Goal: Task Accomplishment & Management: Complete application form

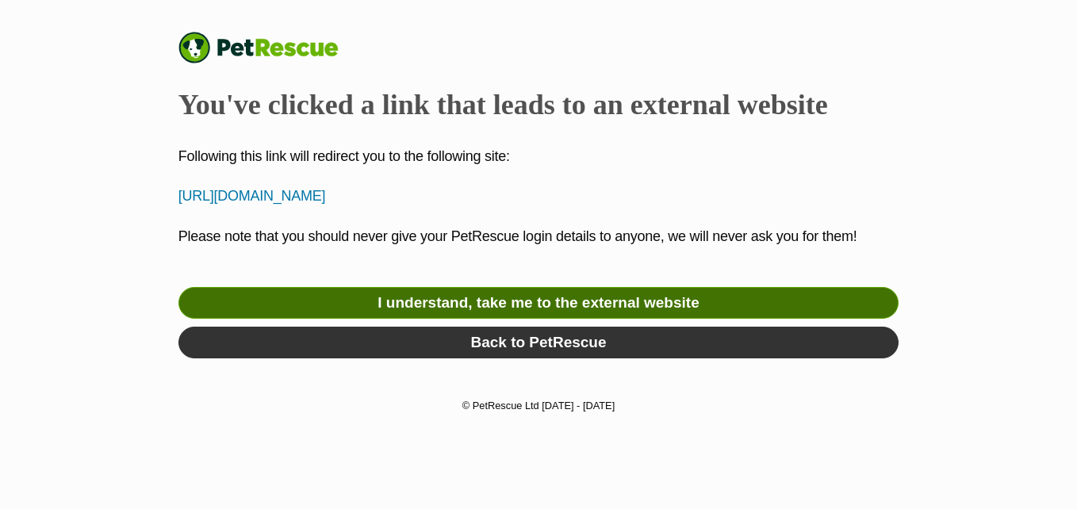
click at [330, 303] on link "I understand, take me to the external website" at bounding box center [539, 303] width 721 height 32
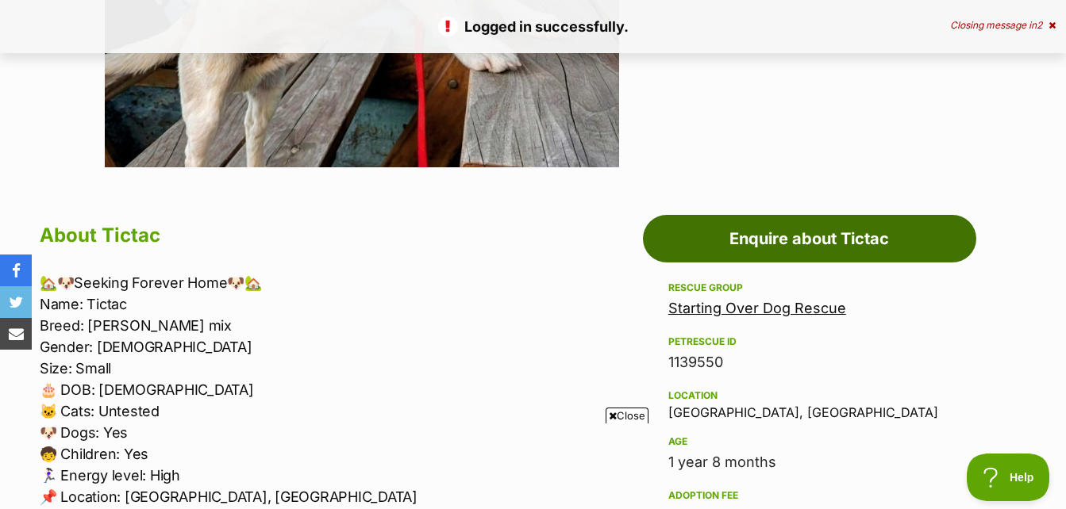
click at [924, 248] on link "Enquire about Tictac" at bounding box center [809, 239] width 333 height 48
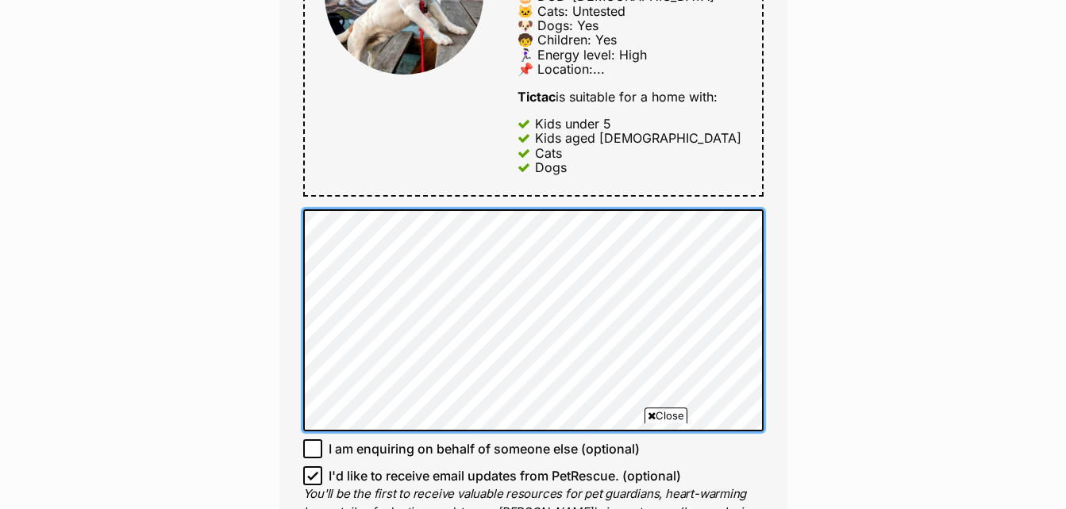
click at [282, 232] on div "Full name Alejandra Ramirez Email We require this to be able to send you commun…" at bounding box center [533, 27] width 508 height 1110
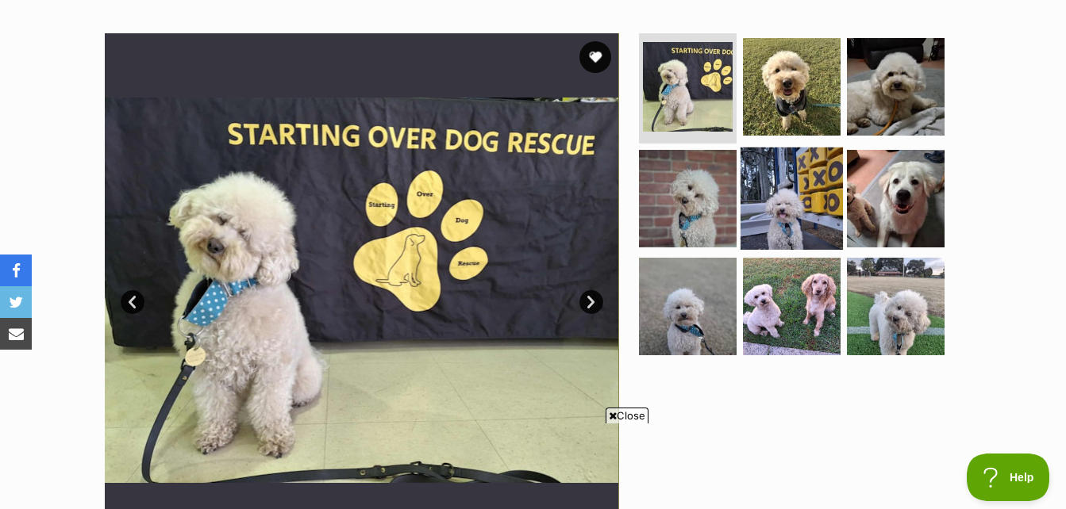
click at [770, 209] on img at bounding box center [791, 199] width 102 height 102
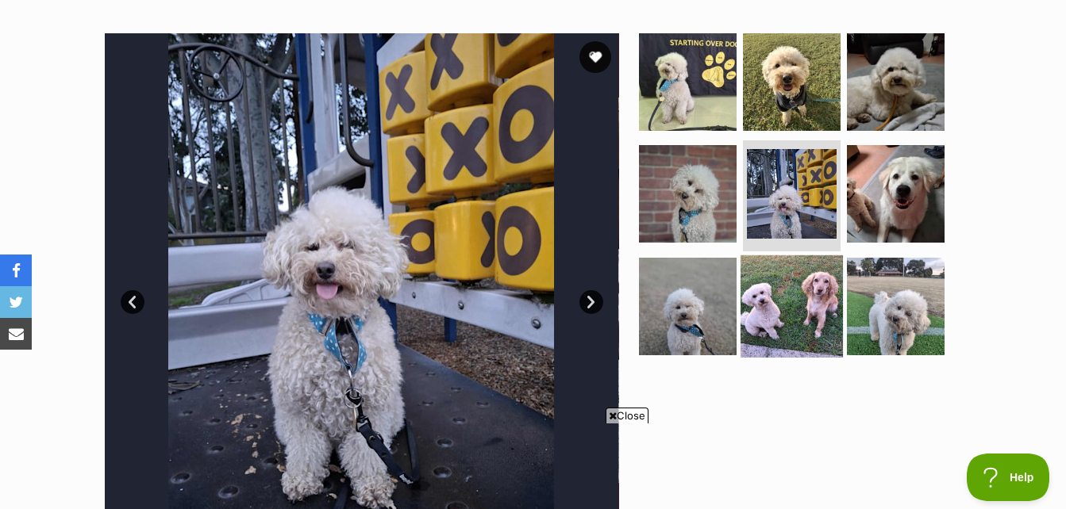
click at [781, 285] on img at bounding box center [791, 306] width 102 height 102
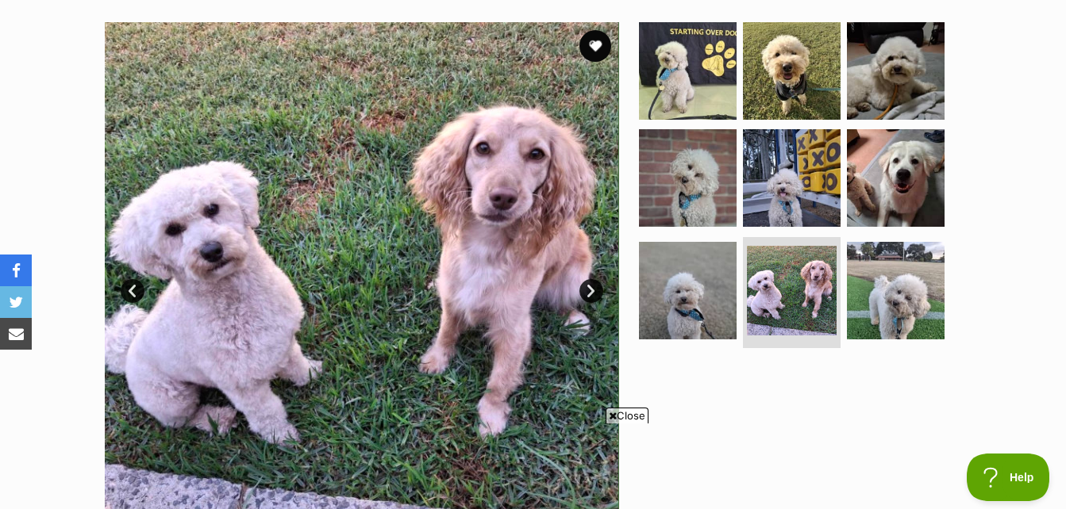
scroll to position [305, 0]
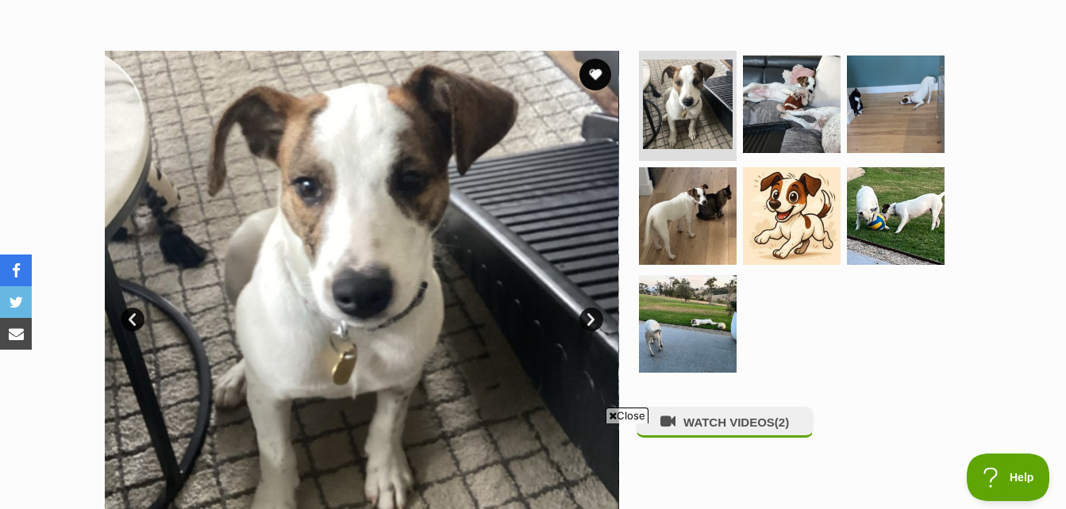
scroll to position [280, 0]
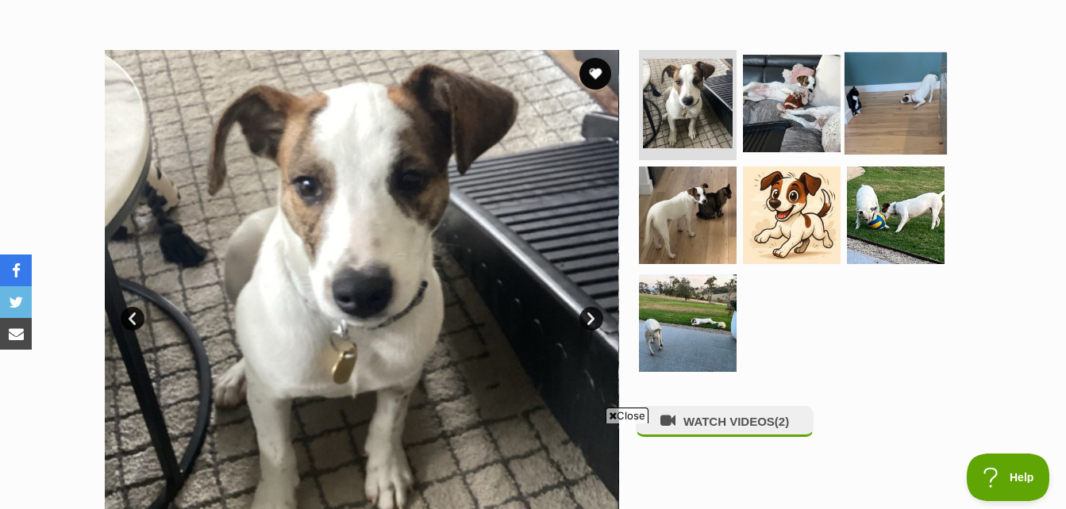
click at [874, 116] on img at bounding box center [895, 103] width 102 height 102
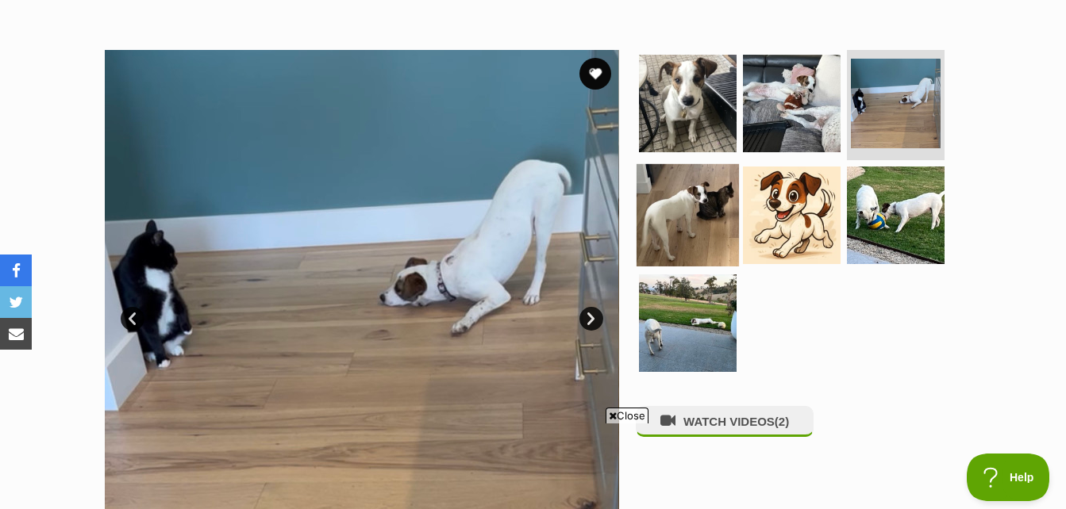
click at [674, 194] on img at bounding box center [687, 215] width 102 height 102
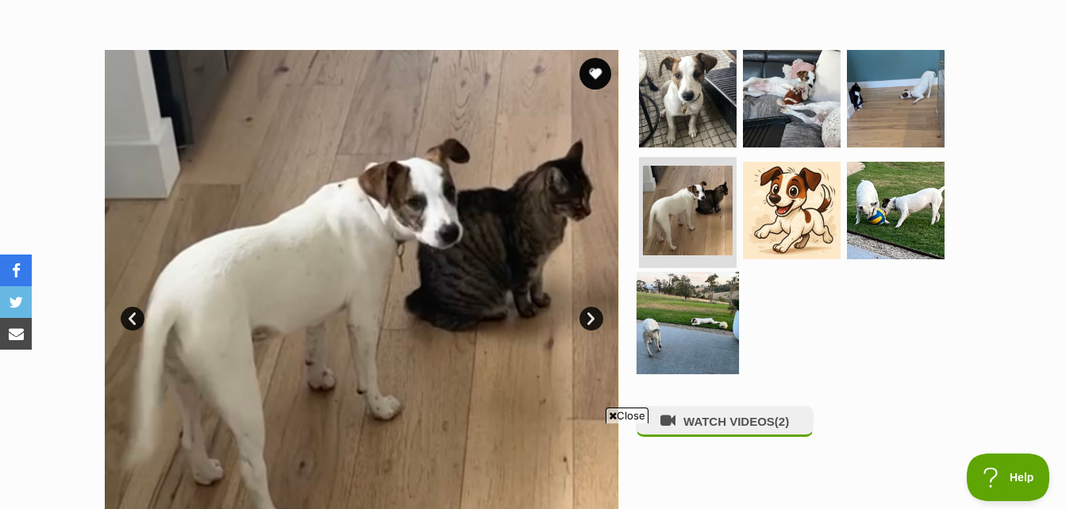
click at [674, 320] on img at bounding box center [687, 323] width 102 height 102
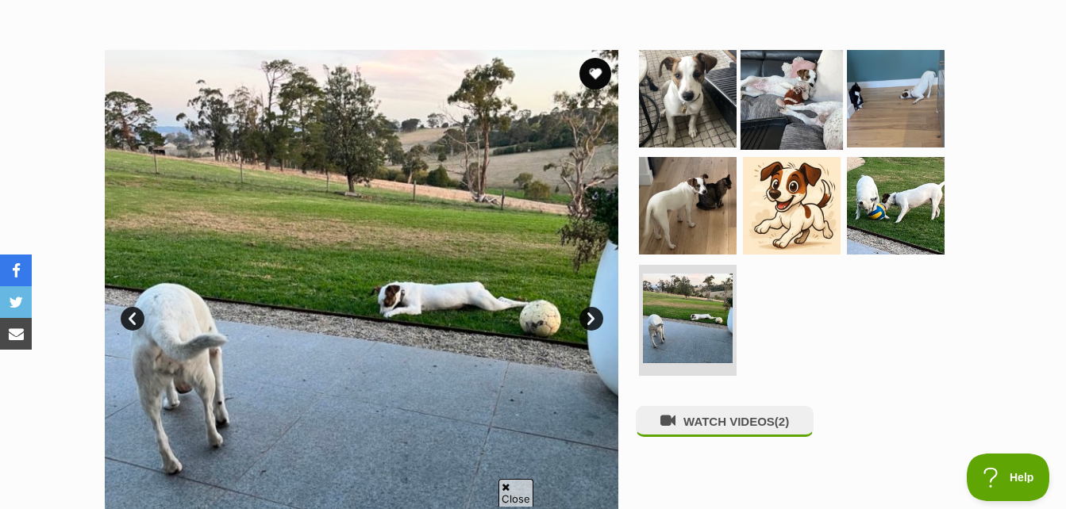
scroll to position [0, 0]
click at [797, 86] on img at bounding box center [791, 98] width 102 height 102
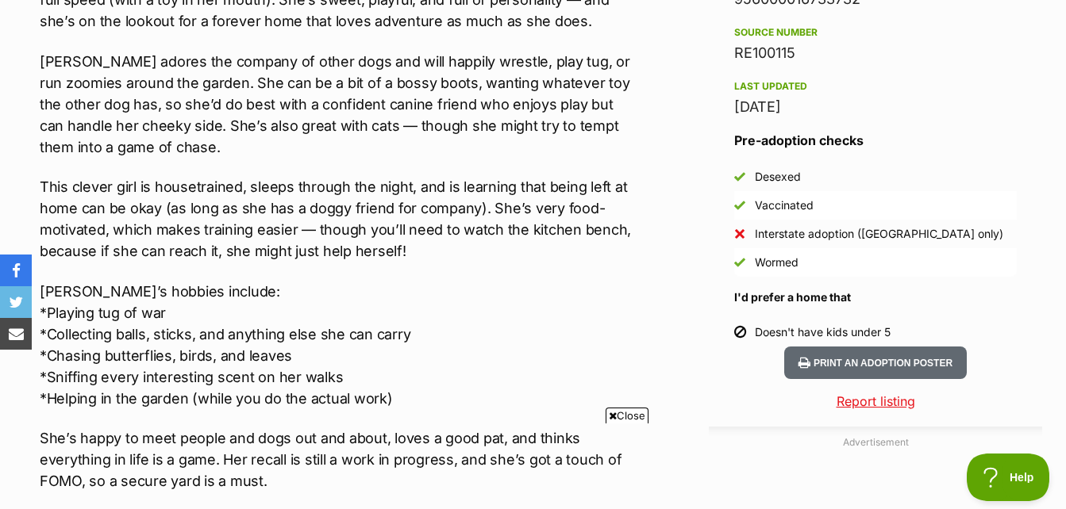
scroll to position [1319, 0]
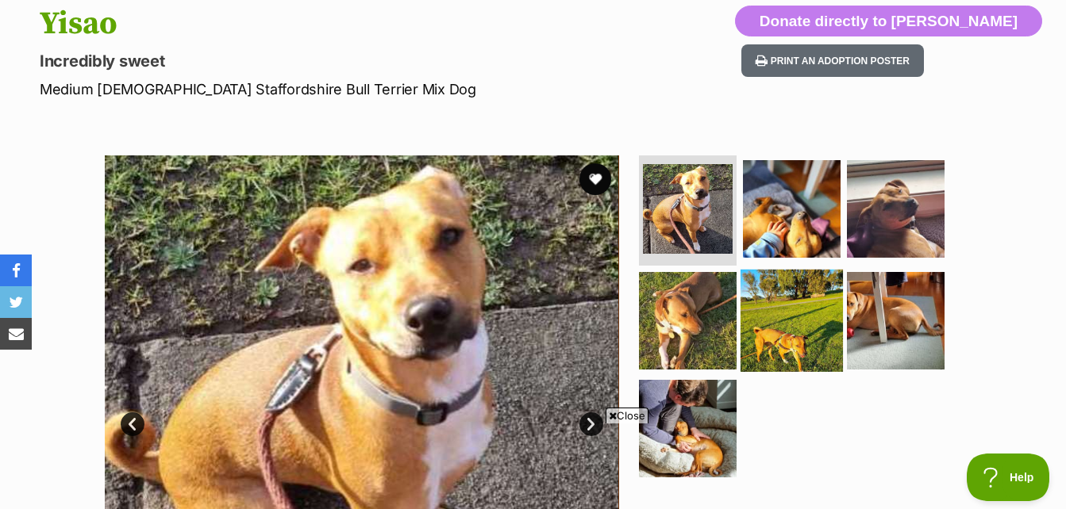
click at [788, 324] on img at bounding box center [791, 321] width 102 height 102
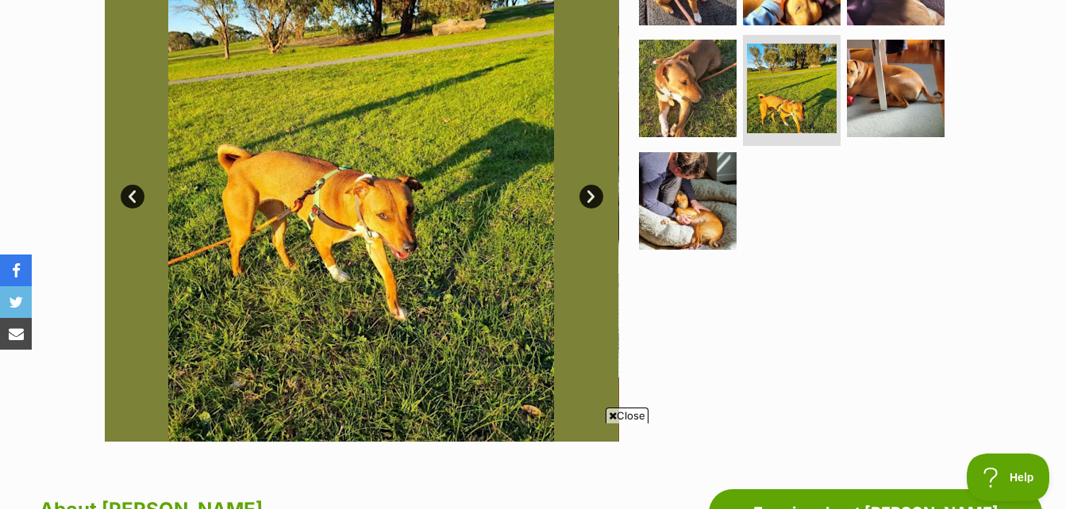
scroll to position [404, 0]
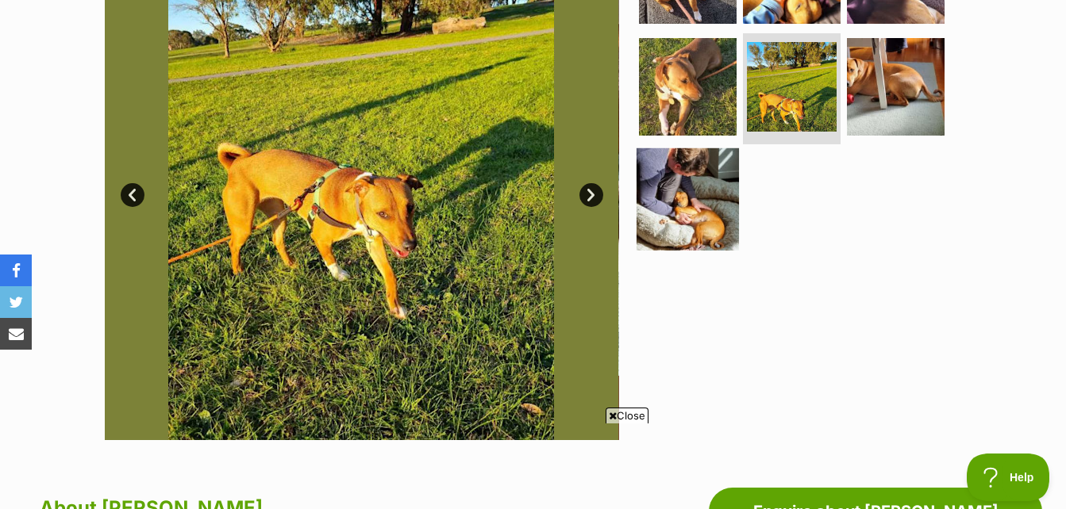
click at [690, 172] on img at bounding box center [687, 199] width 102 height 102
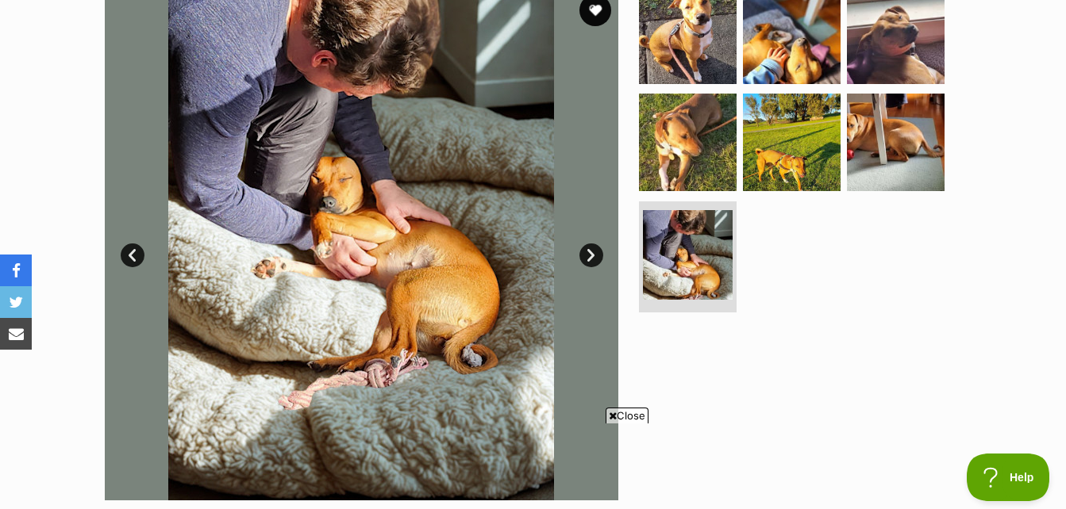
scroll to position [343, 0]
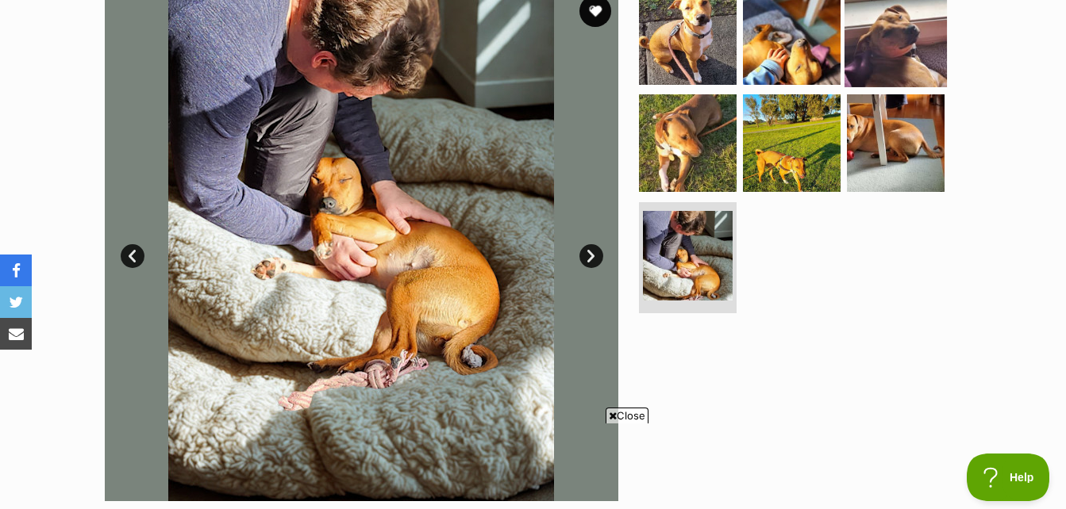
click at [895, 67] on img at bounding box center [895, 35] width 102 height 102
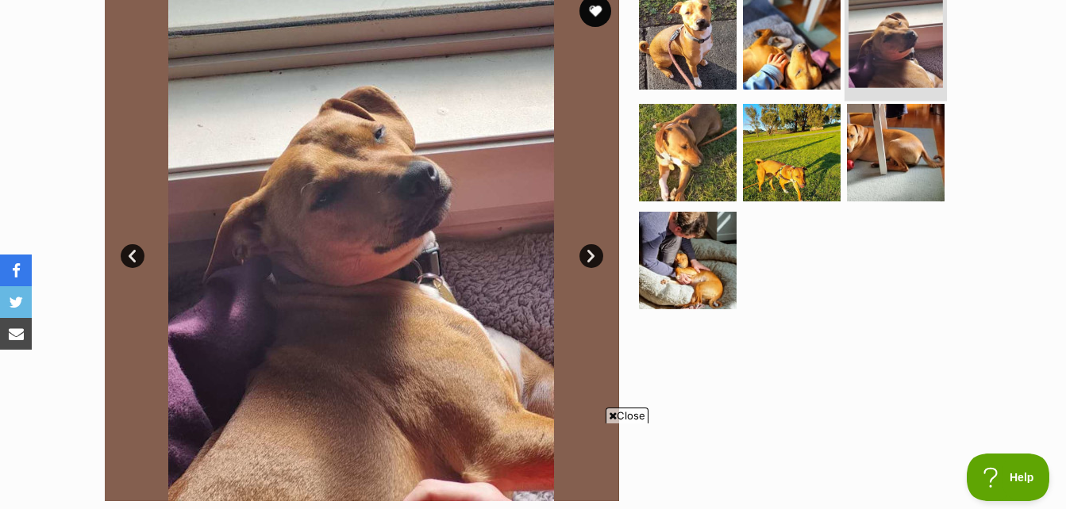
click at [895, 67] on img at bounding box center [895, 41] width 94 height 94
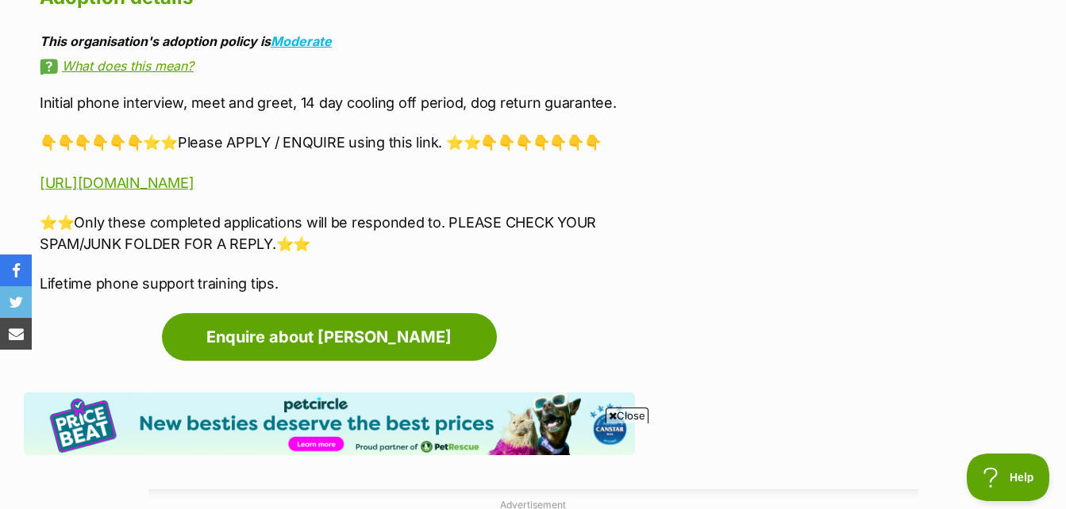
scroll to position [2323, 0]
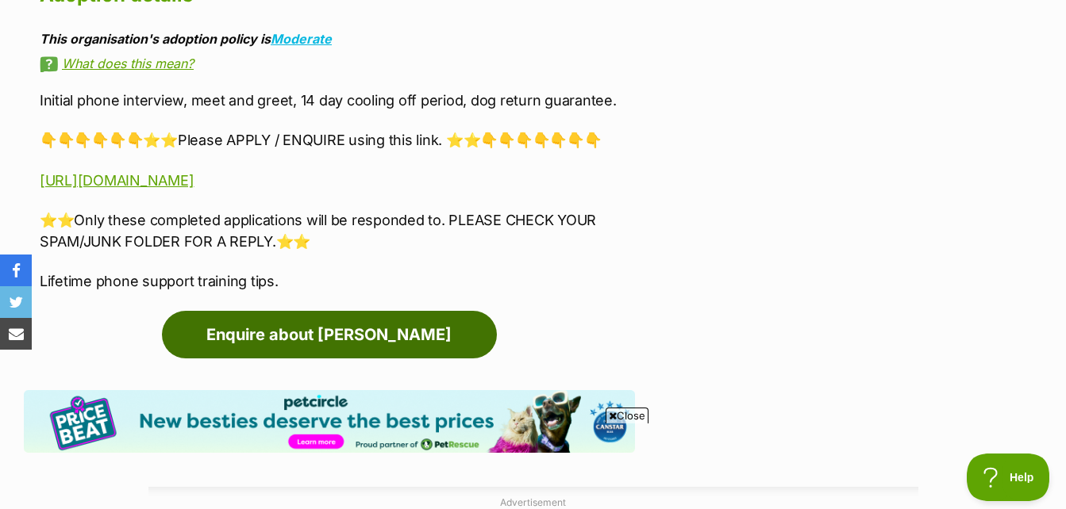
click at [332, 359] on link "Enquire about Yisao" at bounding box center [329, 335] width 335 height 48
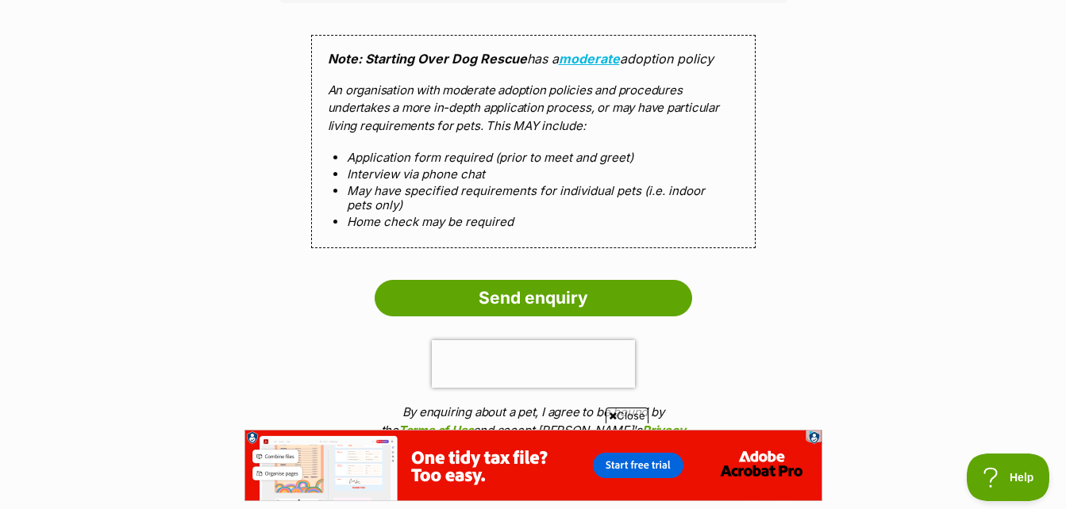
scroll to position [1462, 0]
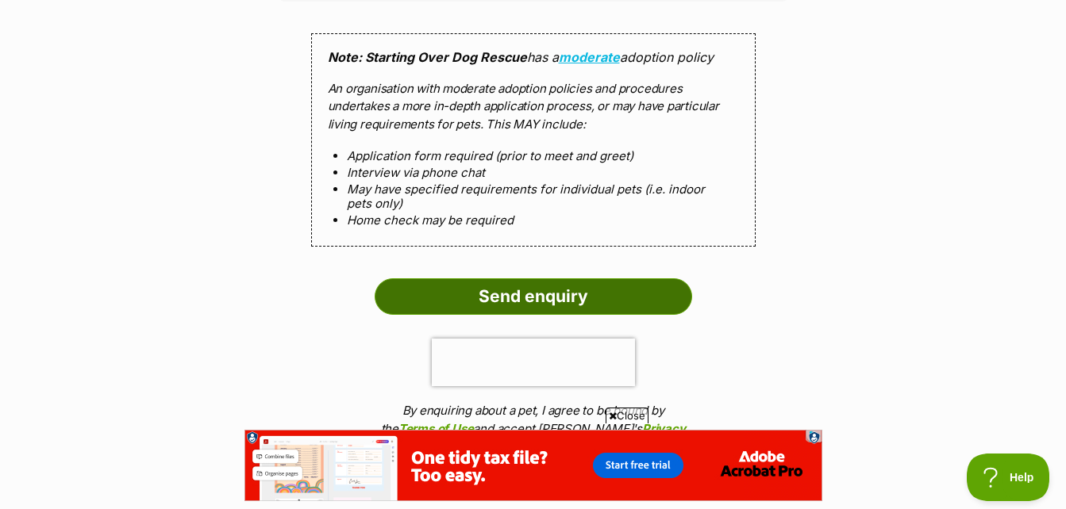
click at [451, 290] on input "Send enquiry" at bounding box center [533, 296] width 317 height 36
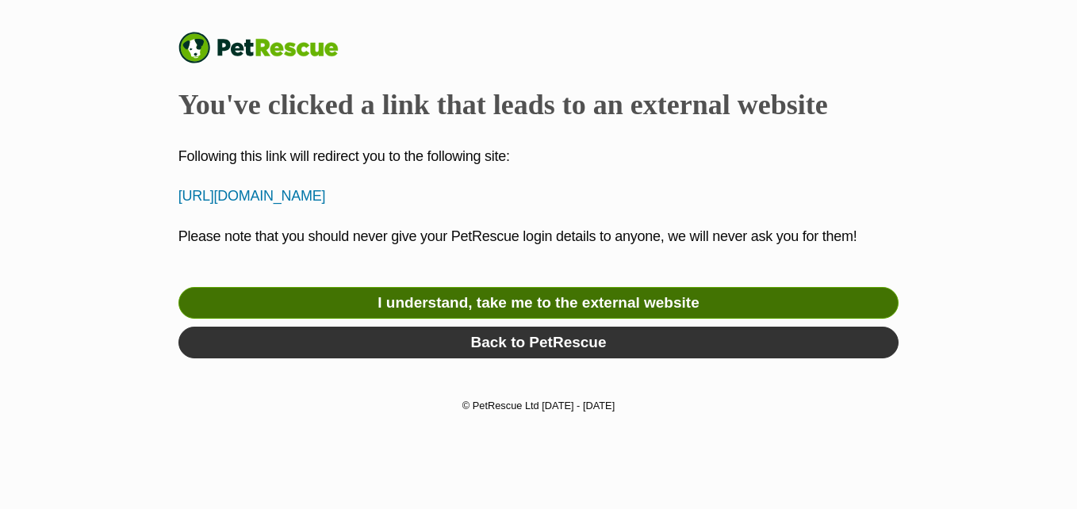
click at [529, 295] on link "I understand, take me to the external website" at bounding box center [539, 303] width 721 height 32
